Goal: Task Accomplishment & Management: Use online tool/utility

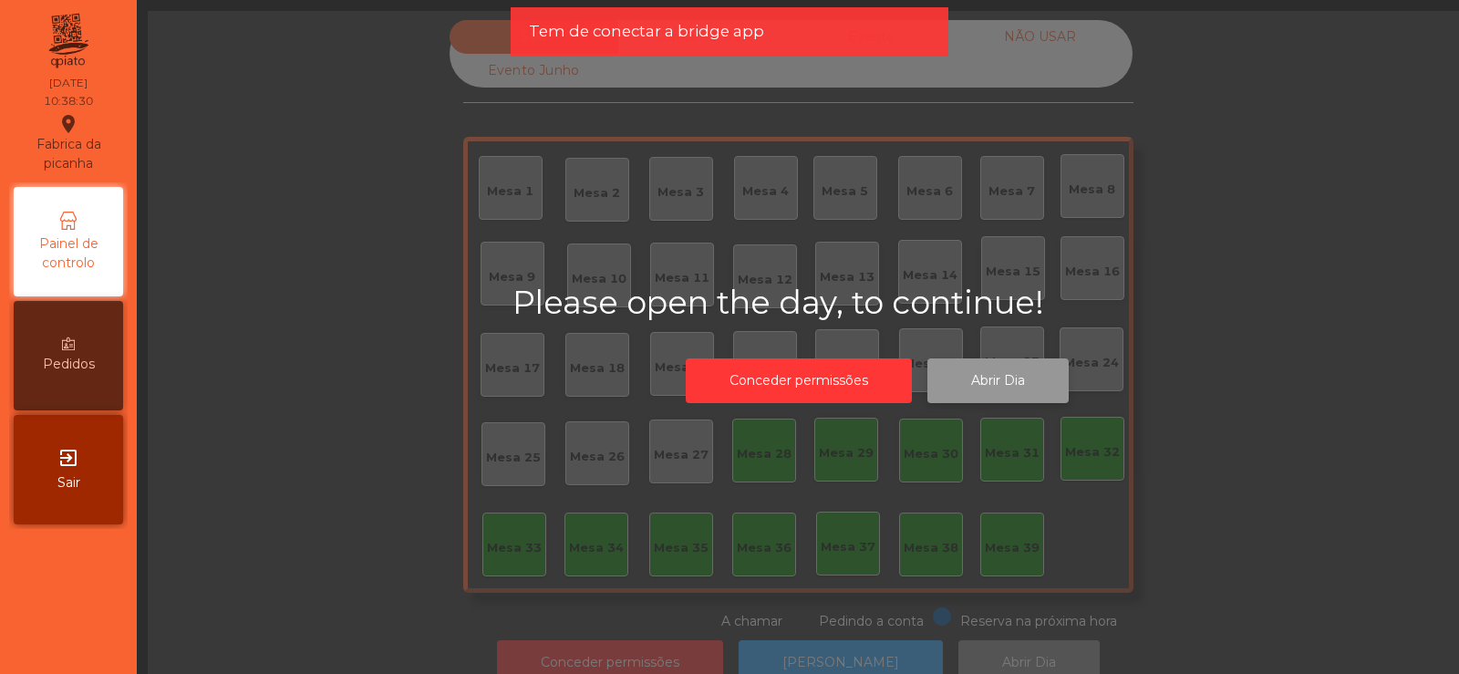
click at [1001, 400] on button "Abrir Dia" at bounding box center [997, 380] width 141 height 45
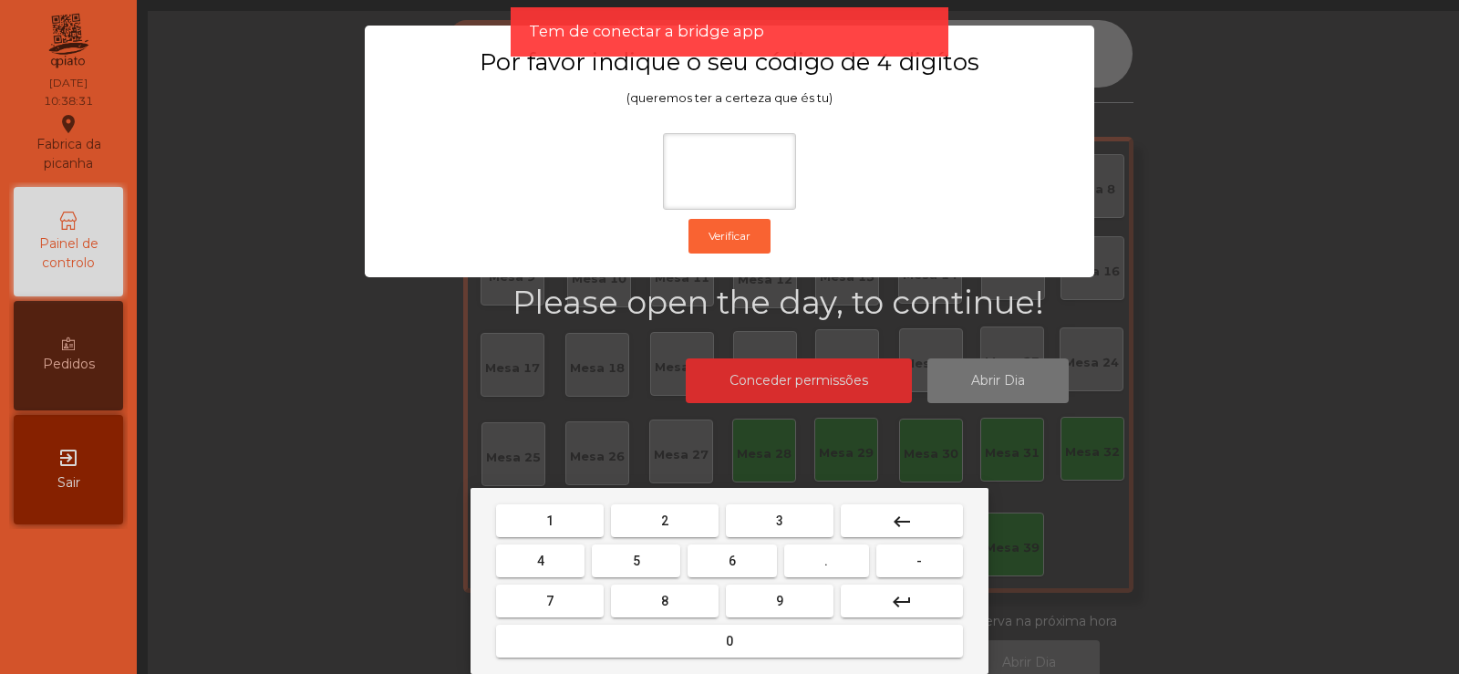
click at [687, 520] on button "2" at bounding box center [665, 520] width 108 height 33
click at [732, 560] on span "6" at bounding box center [731, 560] width 7 height 15
click at [550, 602] on span "7" at bounding box center [549, 600] width 7 height 15
click at [628, 572] on button "5" at bounding box center [636, 560] width 88 height 33
type input "****"
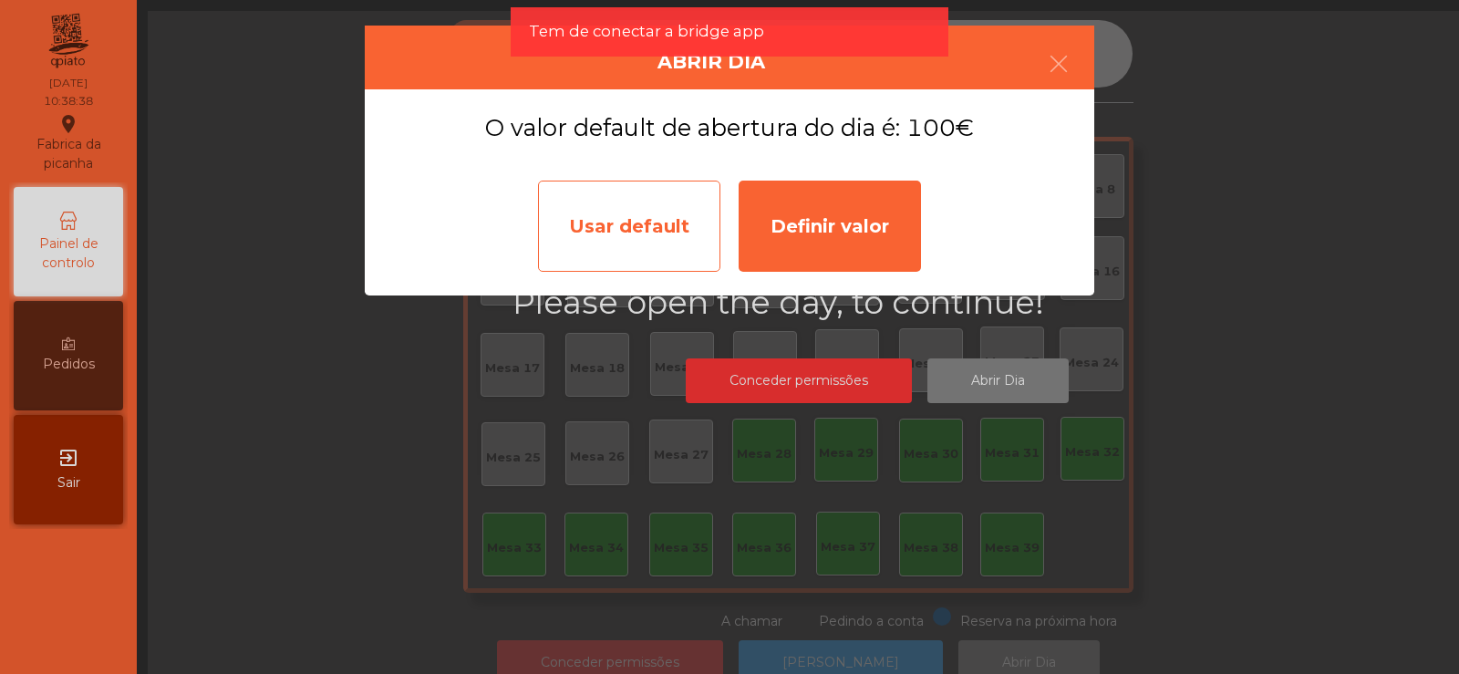
click at [603, 235] on div "Usar default" at bounding box center [629, 226] width 182 height 91
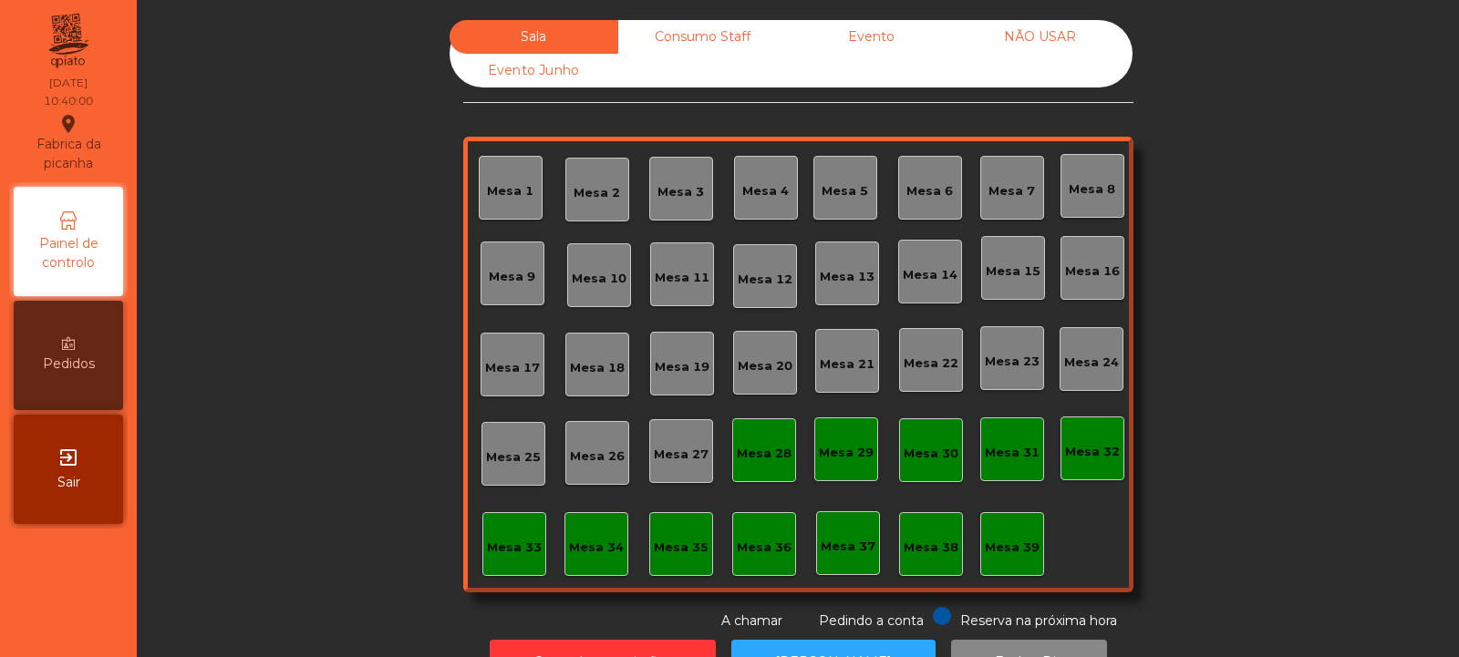
scroll to position [61, 0]
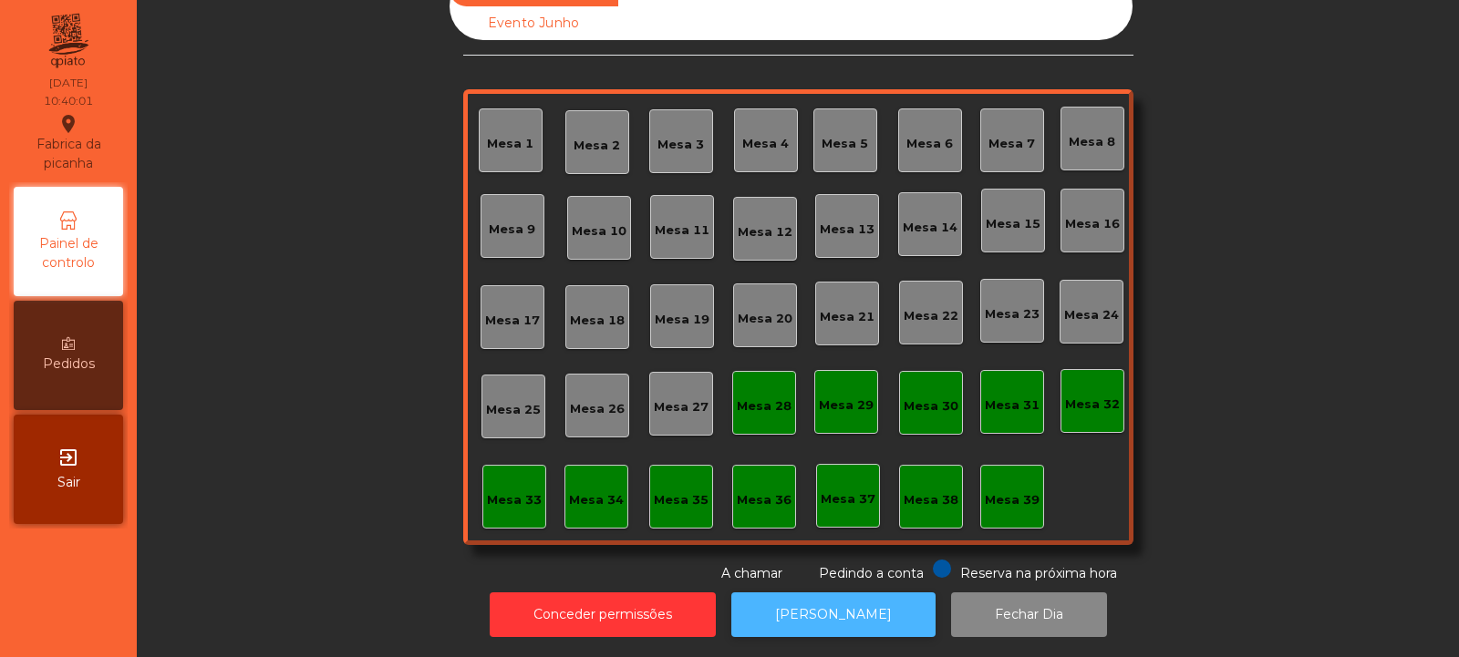
click at [795, 594] on button "[PERSON_NAME]" at bounding box center [833, 615] width 204 height 45
click at [837, 594] on button "[PERSON_NAME]" at bounding box center [833, 615] width 204 height 45
click at [834, 606] on button "[PERSON_NAME]" at bounding box center [833, 615] width 204 height 45
